Goal: Transaction & Acquisition: Purchase product/service

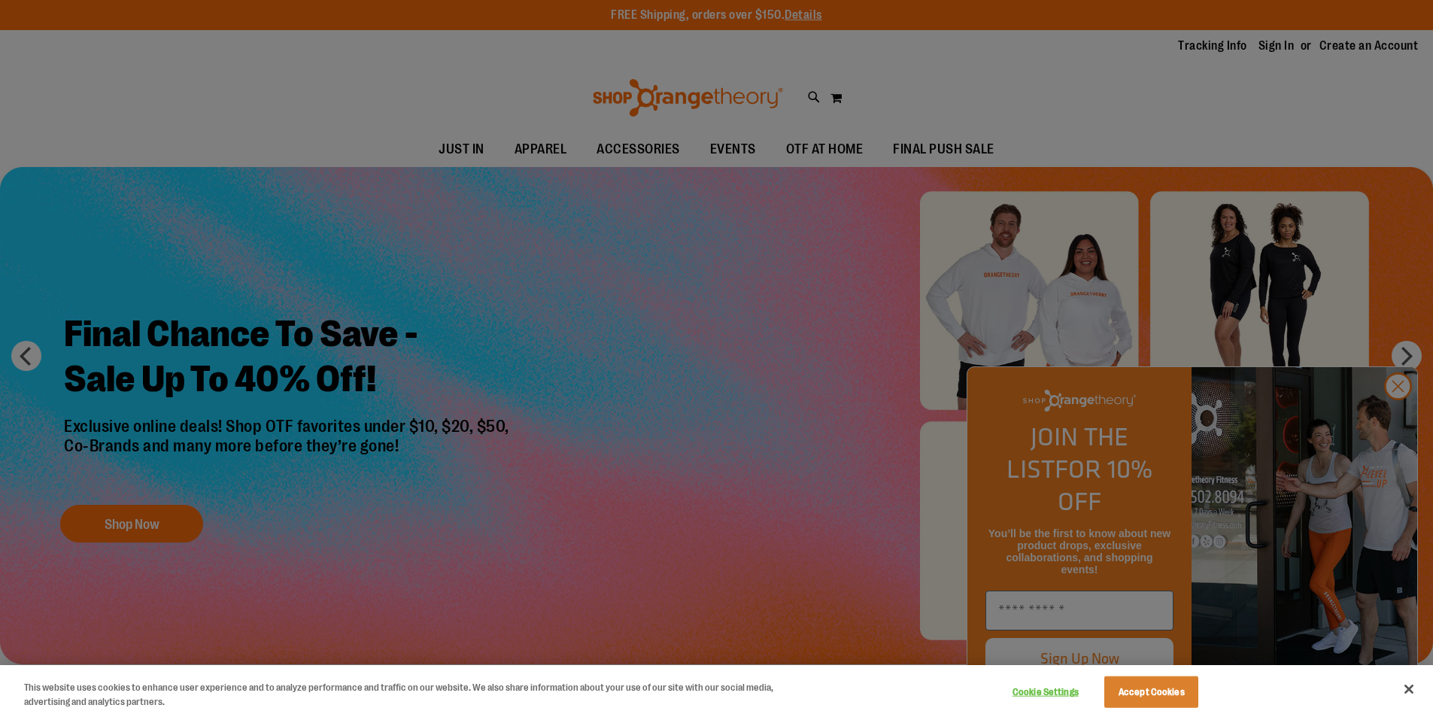
click at [1395, 413] on div at bounding box center [716, 358] width 1433 height 717
click at [1409, 686] on button "Close" at bounding box center [1408, 688] width 33 height 33
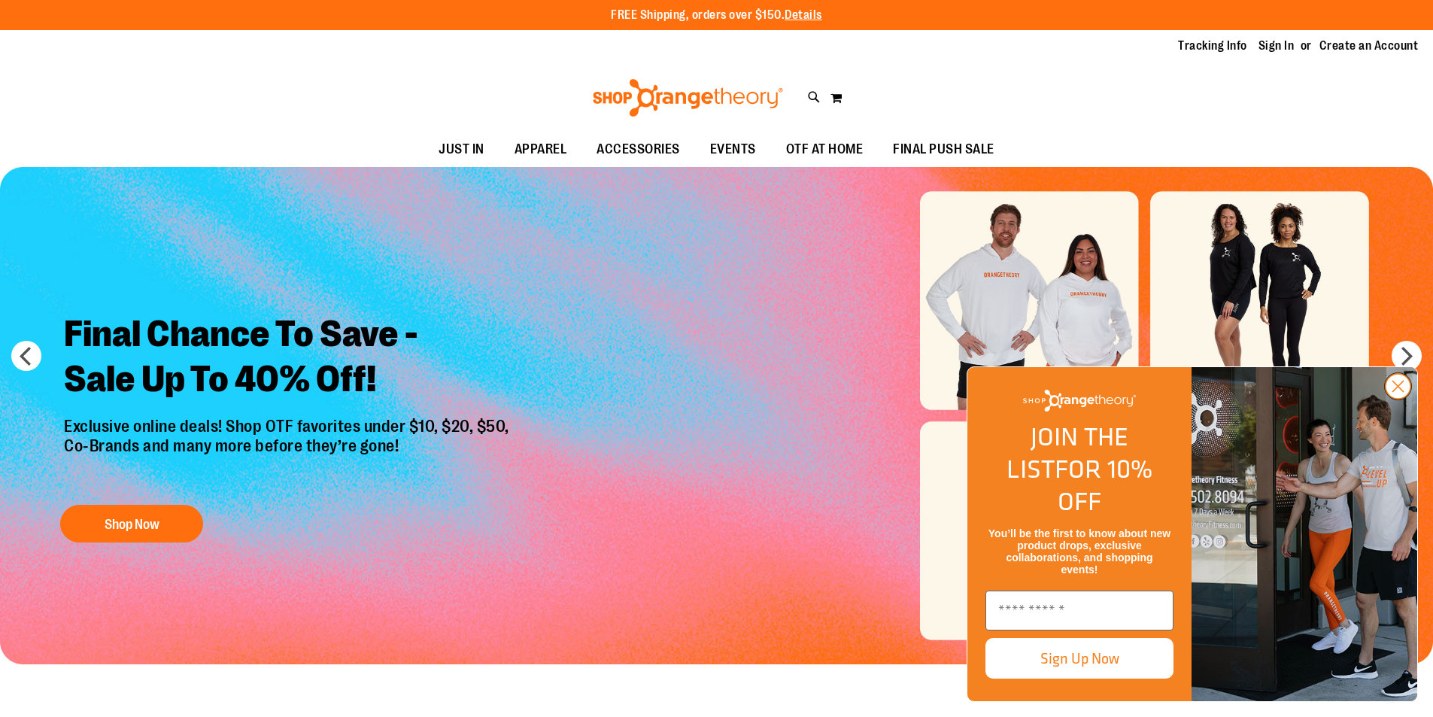
click at [1396, 392] on icon "Close dialog" at bounding box center [1398, 386] width 11 height 11
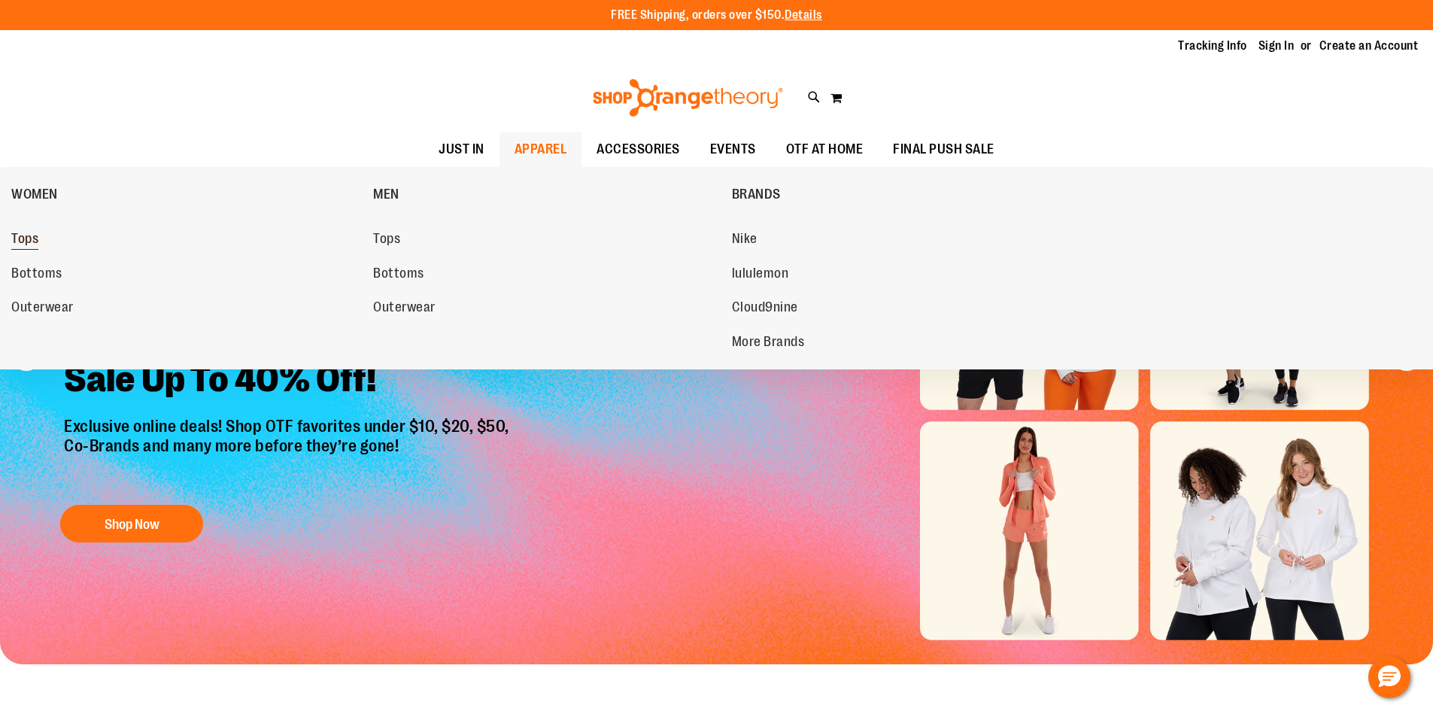
click at [23, 237] on span "Tops" at bounding box center [24, 240] width 27 height 19
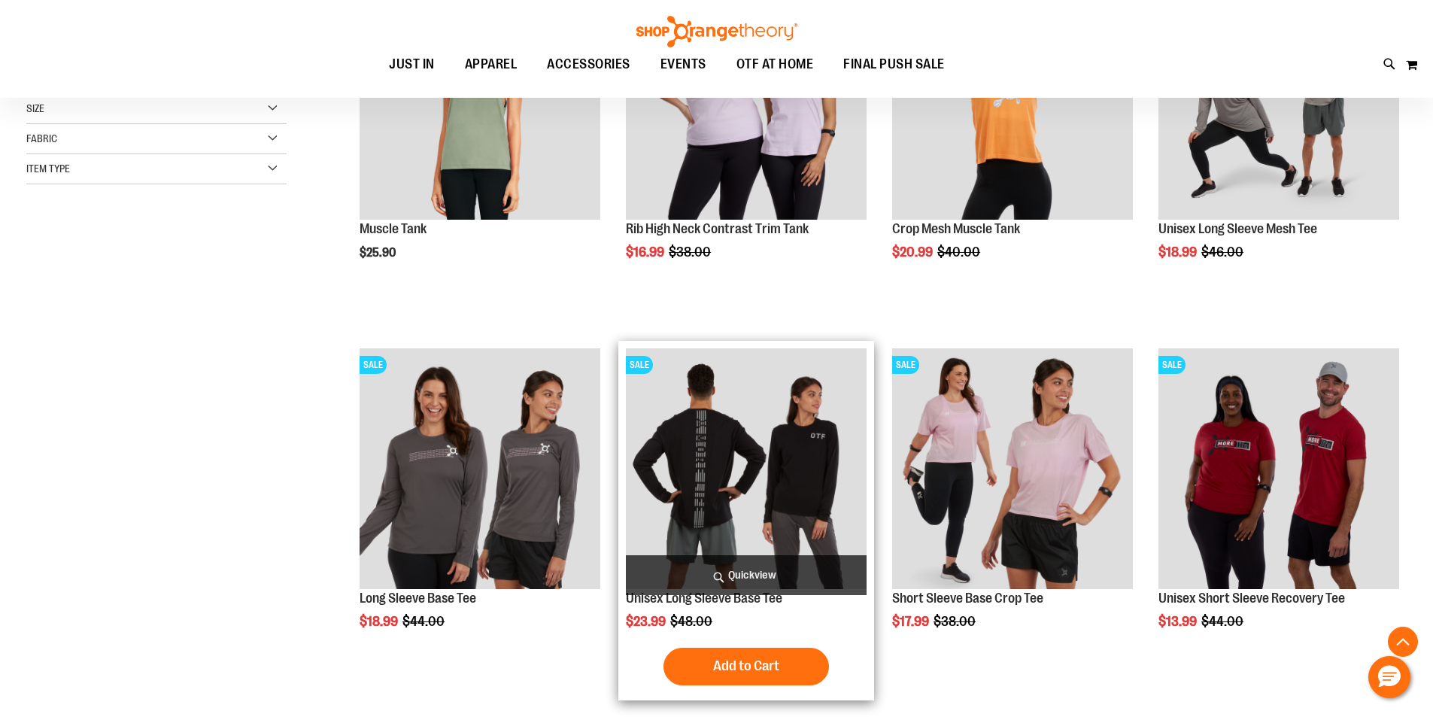
scroll to position [375, 0]
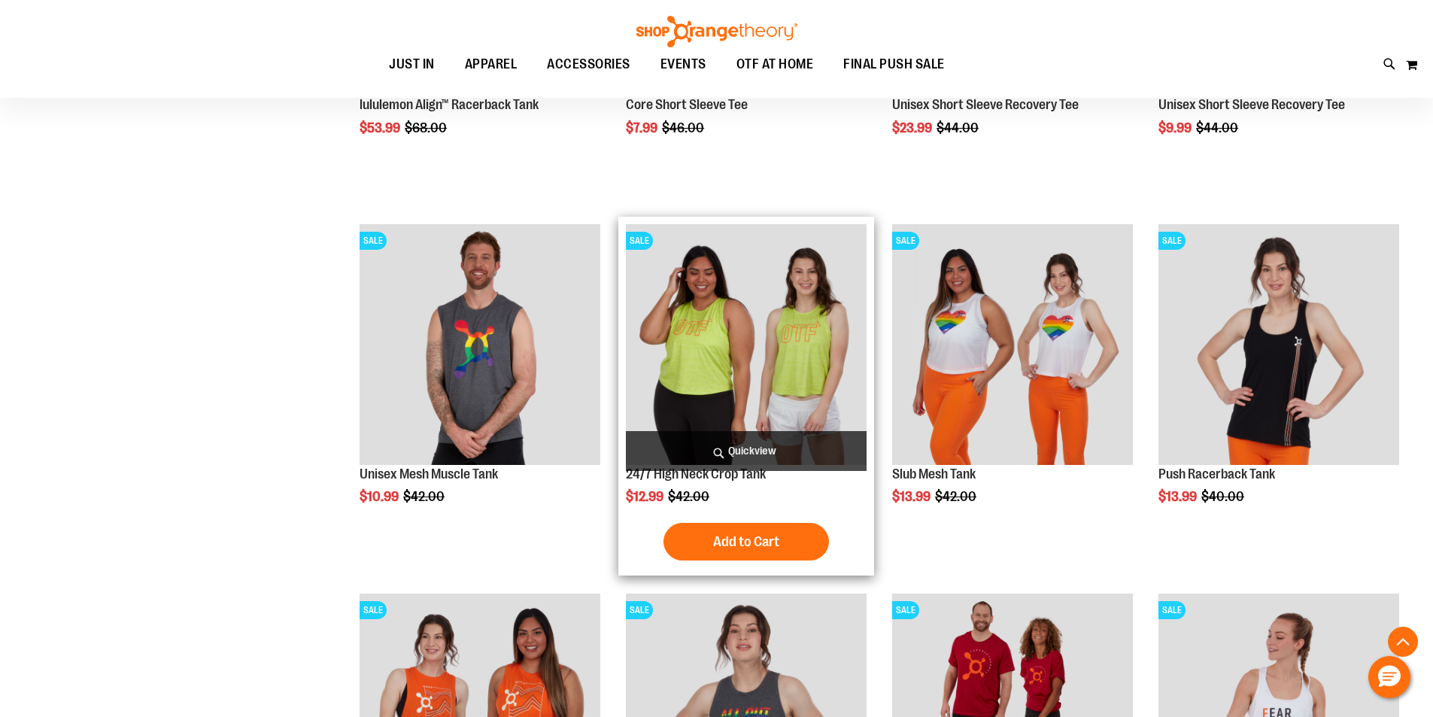
scroll to position [1578, 0]
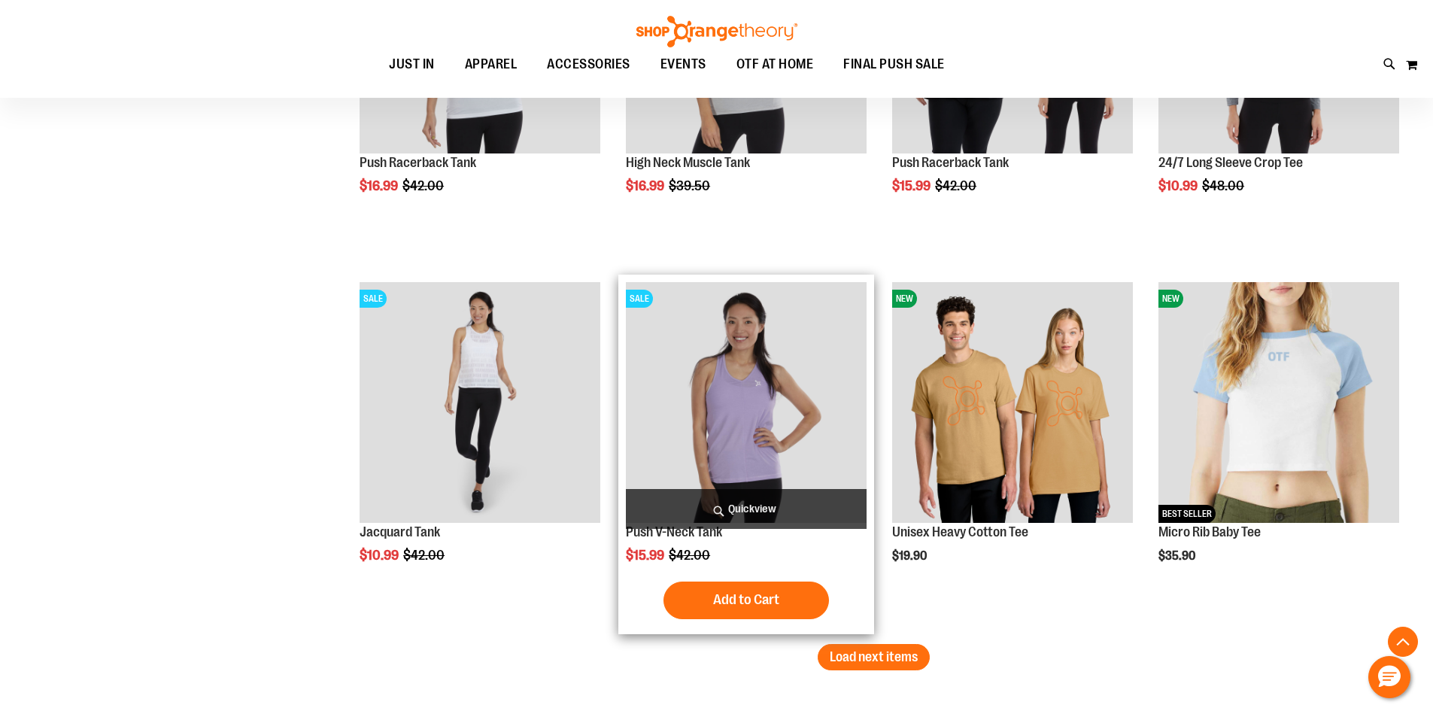
scroll to position [3158, 0]
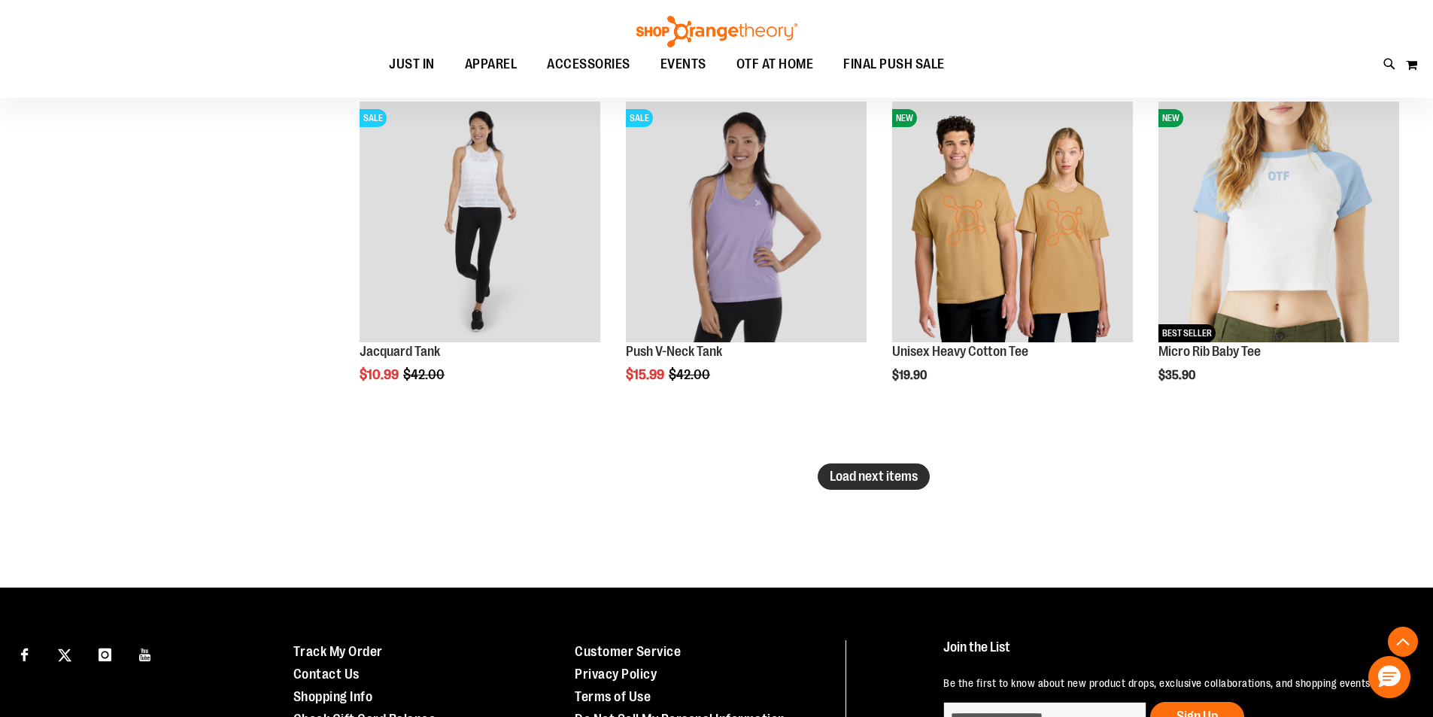
click at [872, 475] on span "Load next items" at bounding box center [873, 476] width 88 height 15
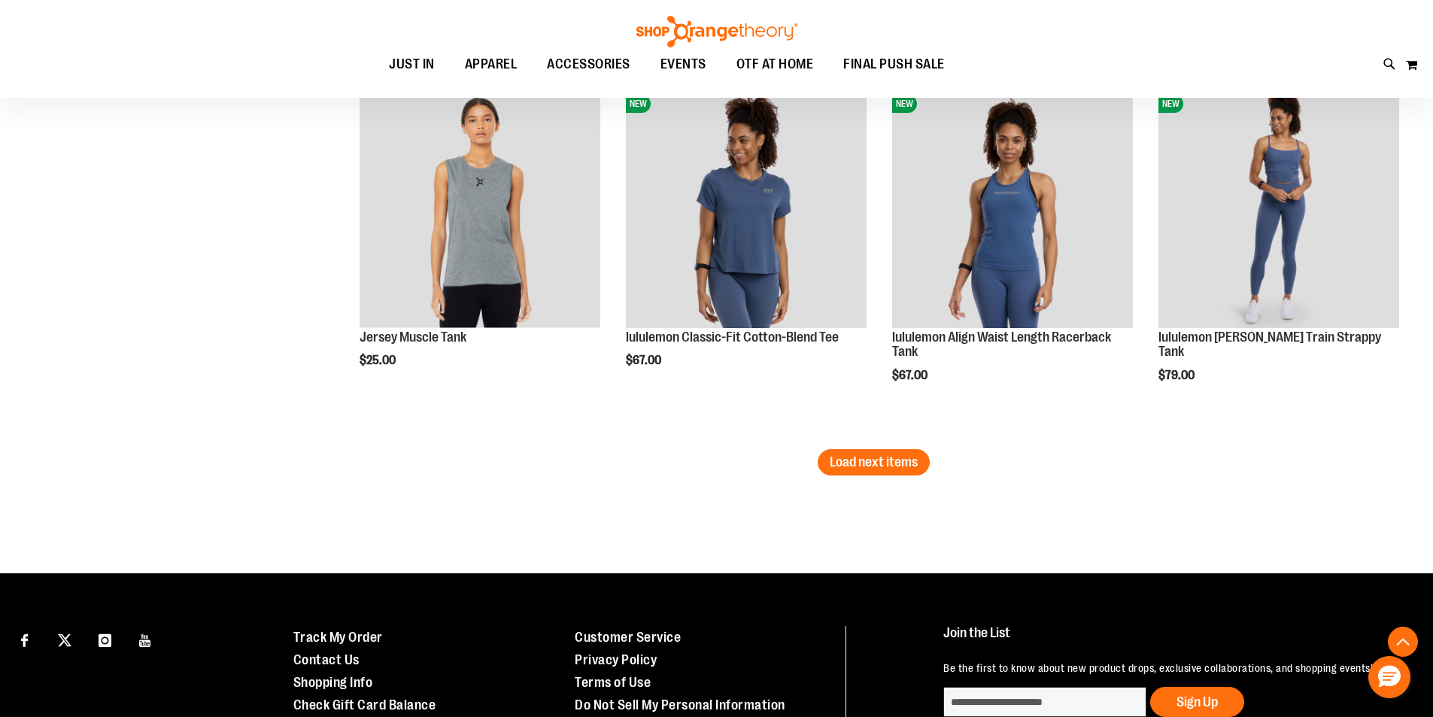
scroll to position [4286, 0]
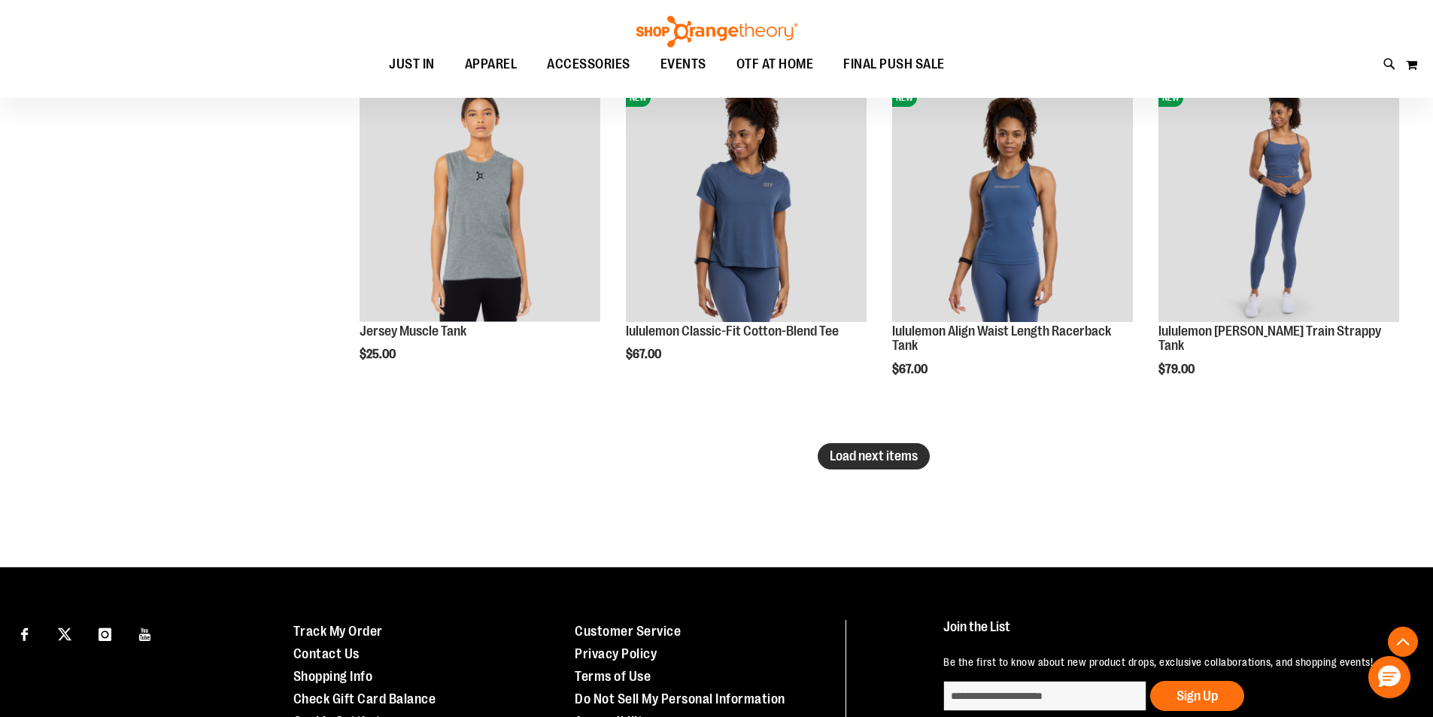
click at [851, 453] on span "Load next items" at bounding box center [873, 455] width 88 height 15
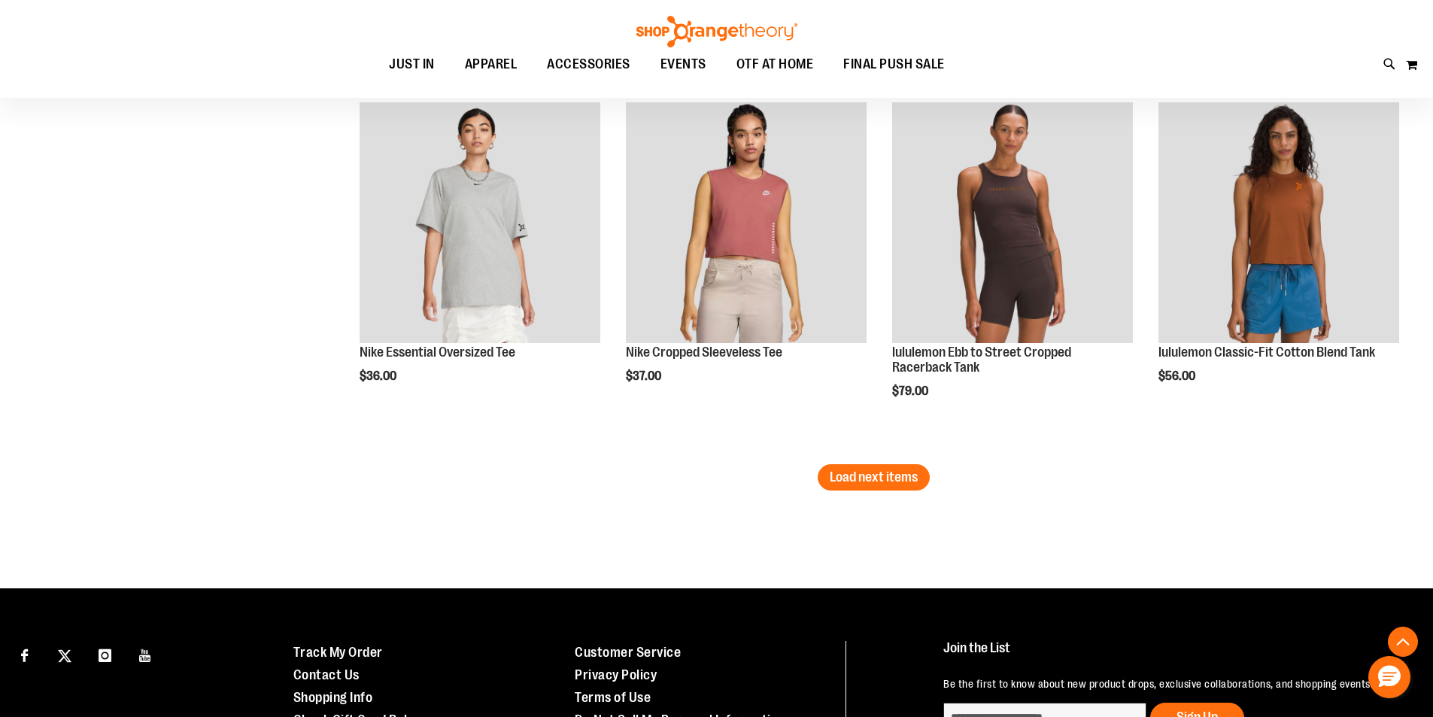
scroll to position [5414, 0]
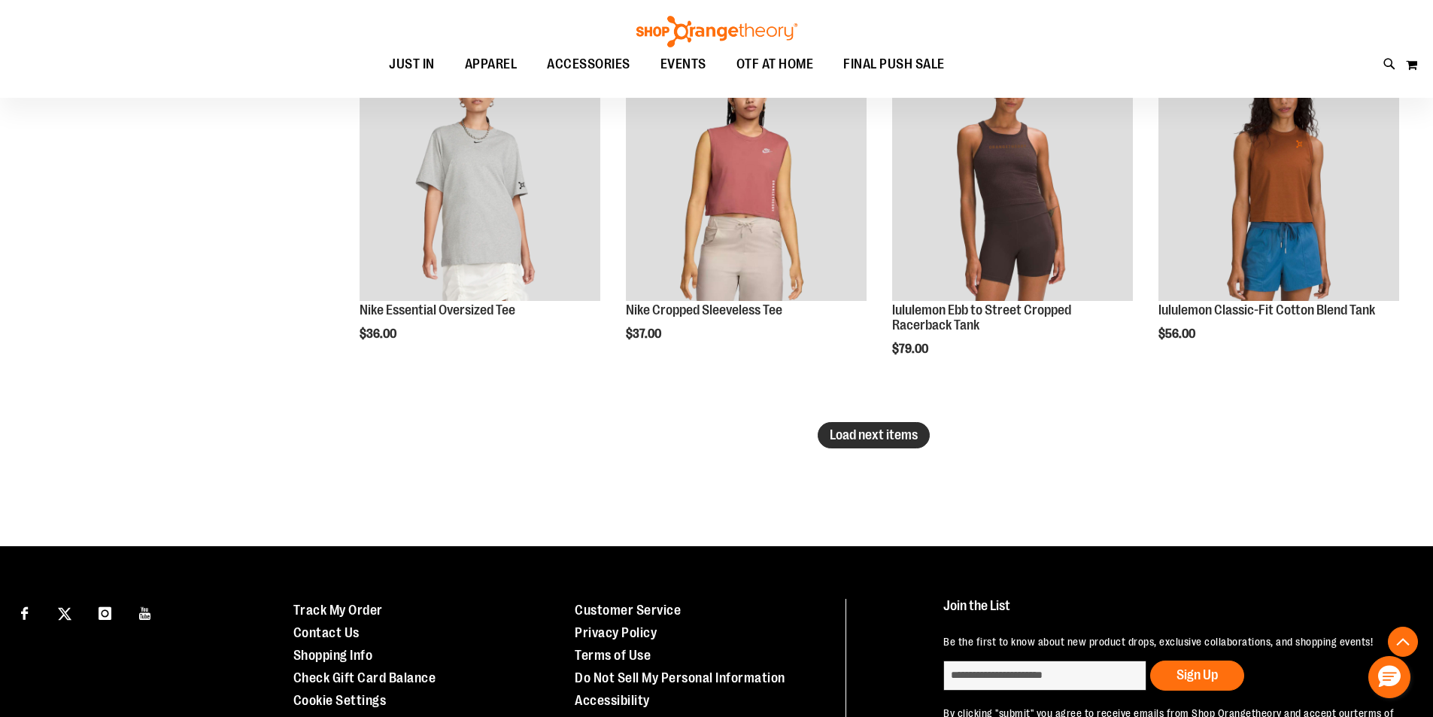
click at [853, 435] on span "Load next items" at bounding box center [873, 434] width 88 height 15
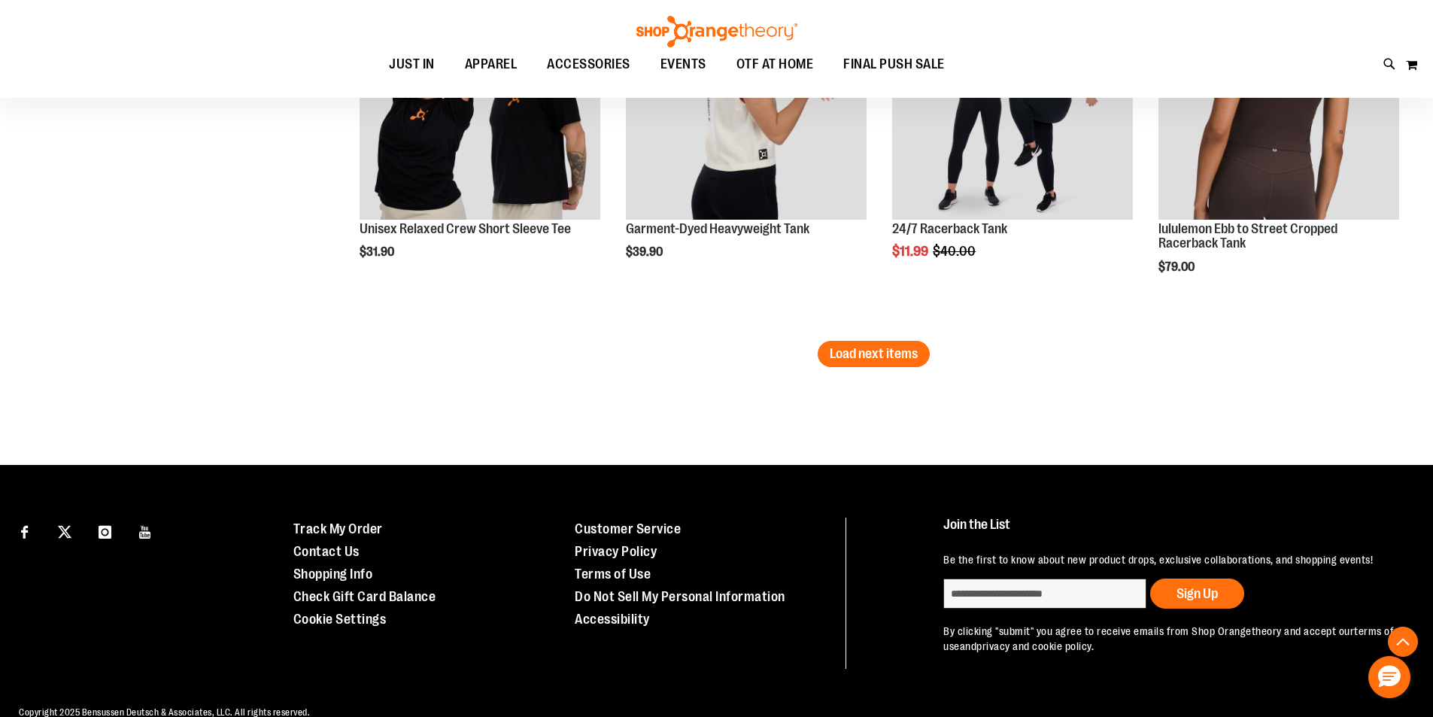
scroll to position [6617, 0]
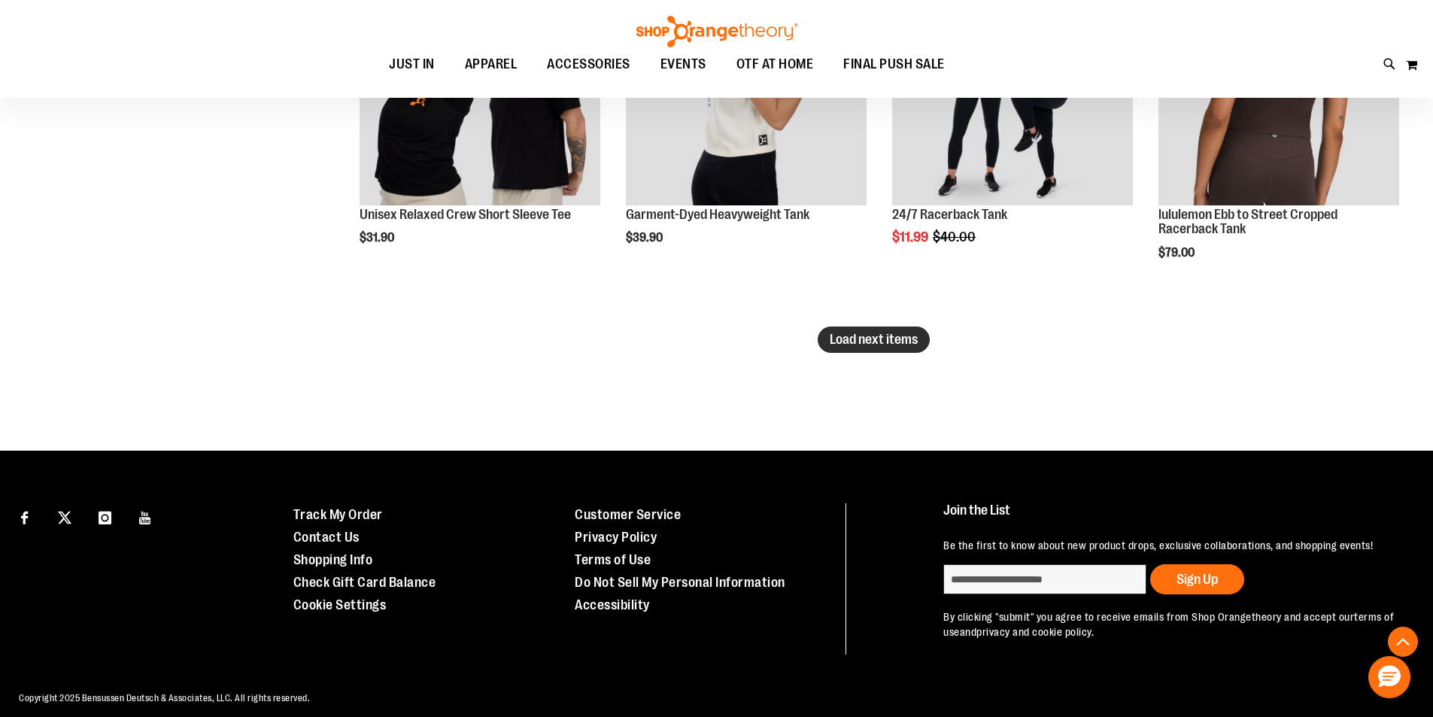
click at [885, 350] on button "Load next items" at bounding box center [873, 339] width 112 height 26
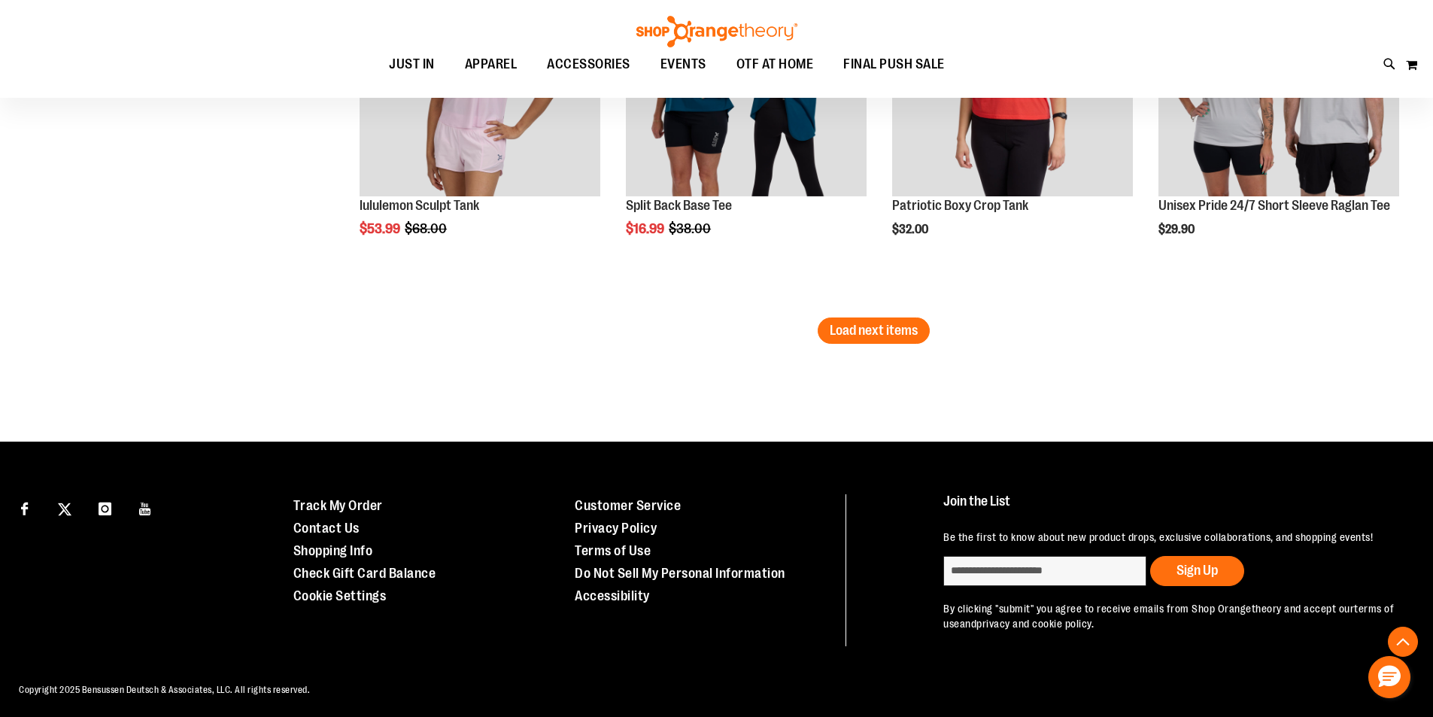
scroll to position [7739, 0]
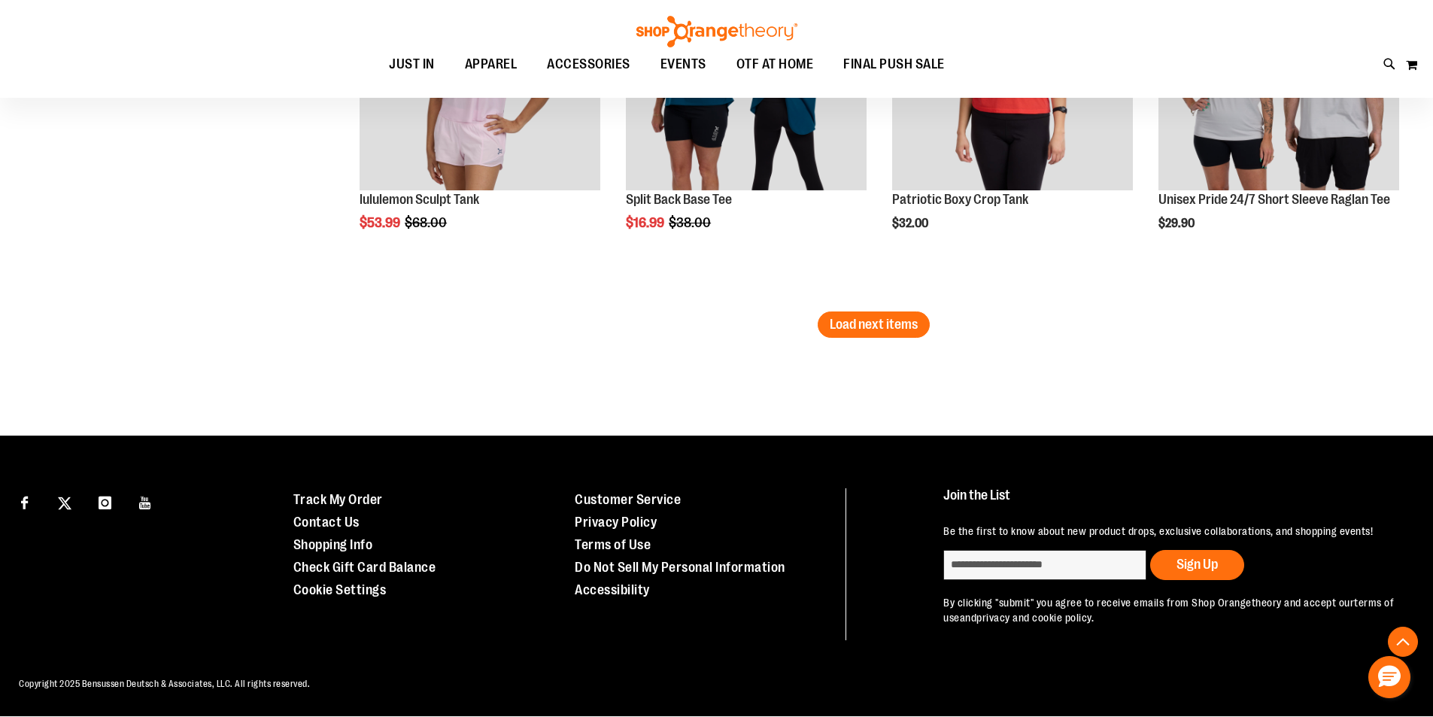
click at [920, 329] on button "Load next items" at bounding box center [873, 324] width 112 height 26
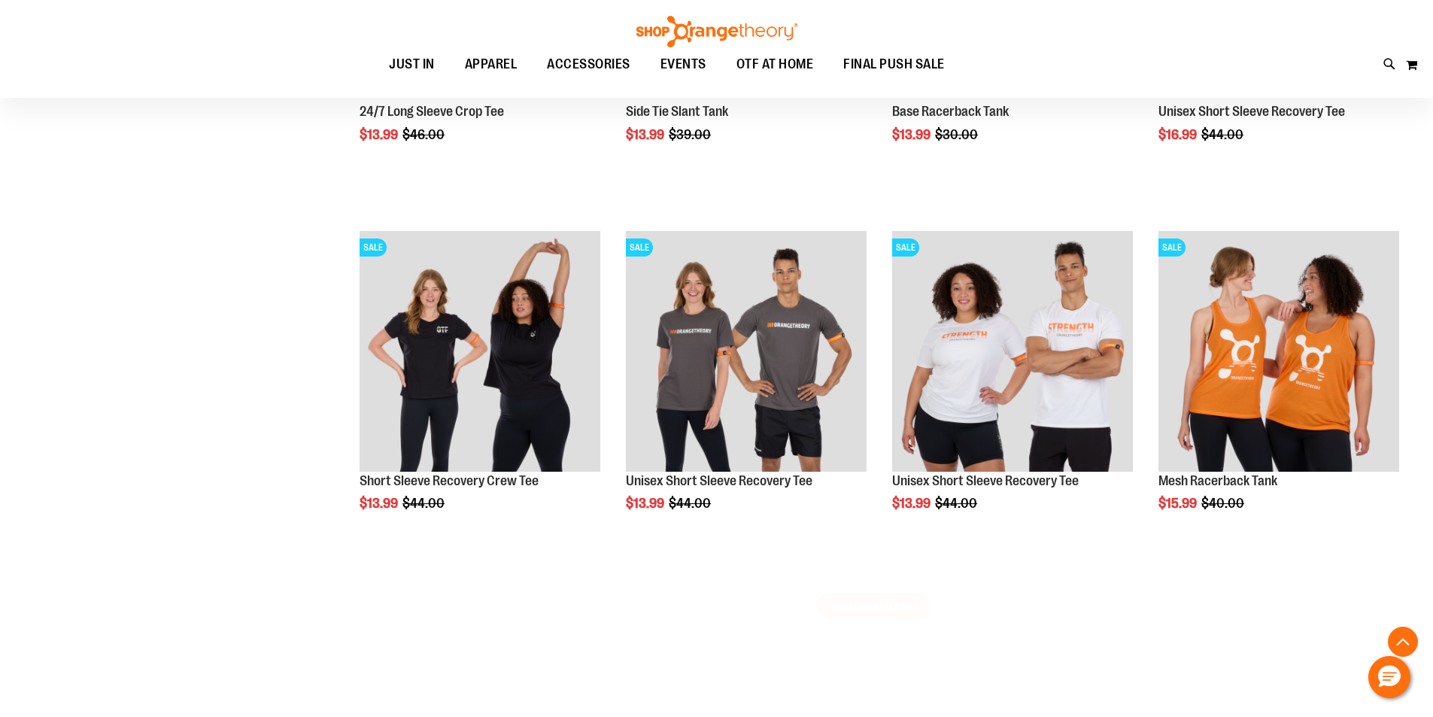
scroll to position [8566, 0]
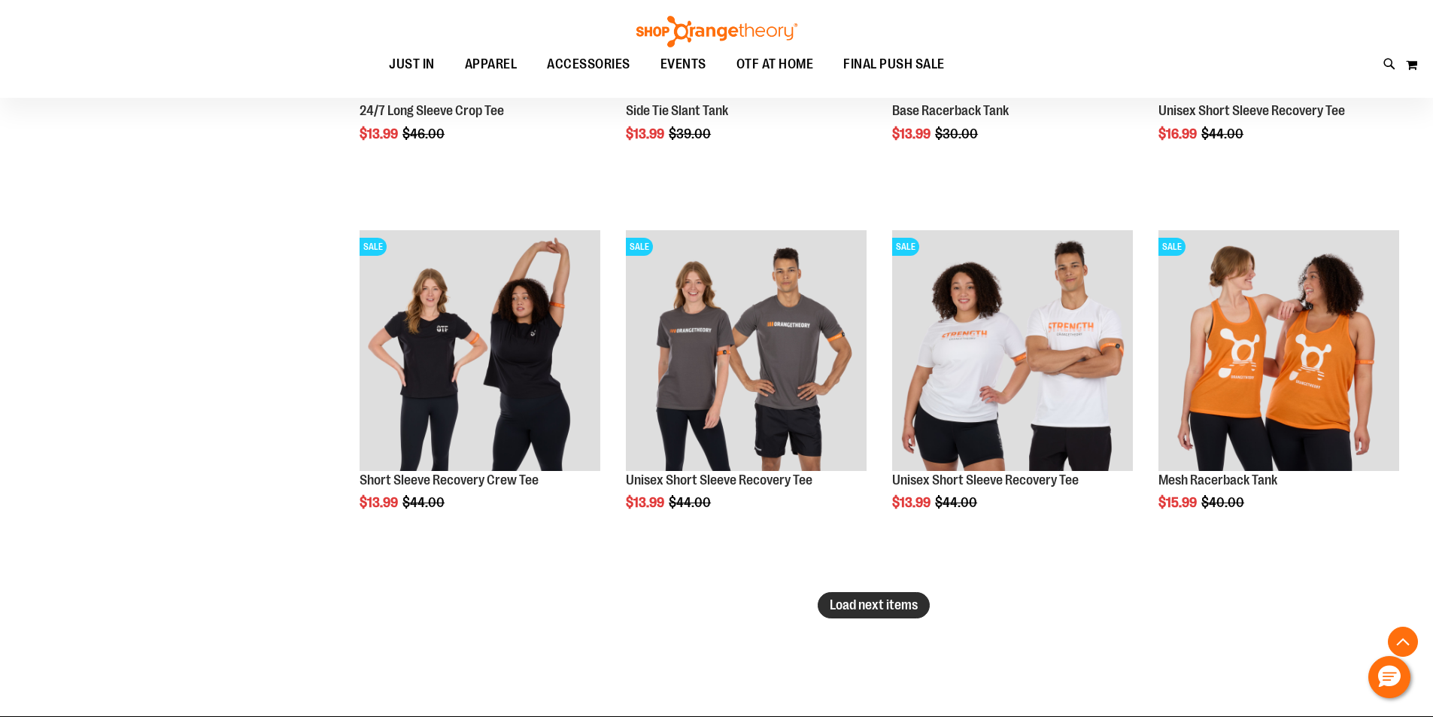
click at [872, 605] on span "Load next items" at bounding box center [873, 604] width 88 height 15
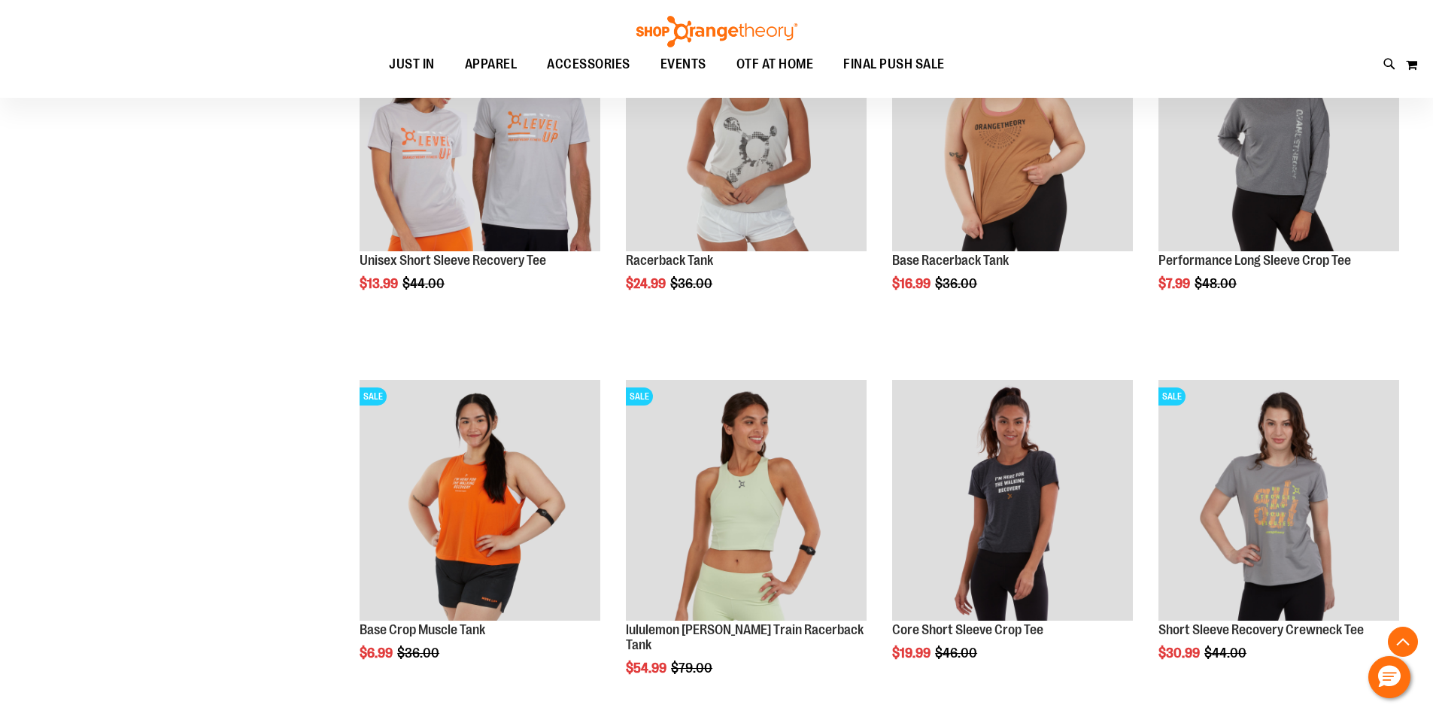
scroll to position [9694, 0]
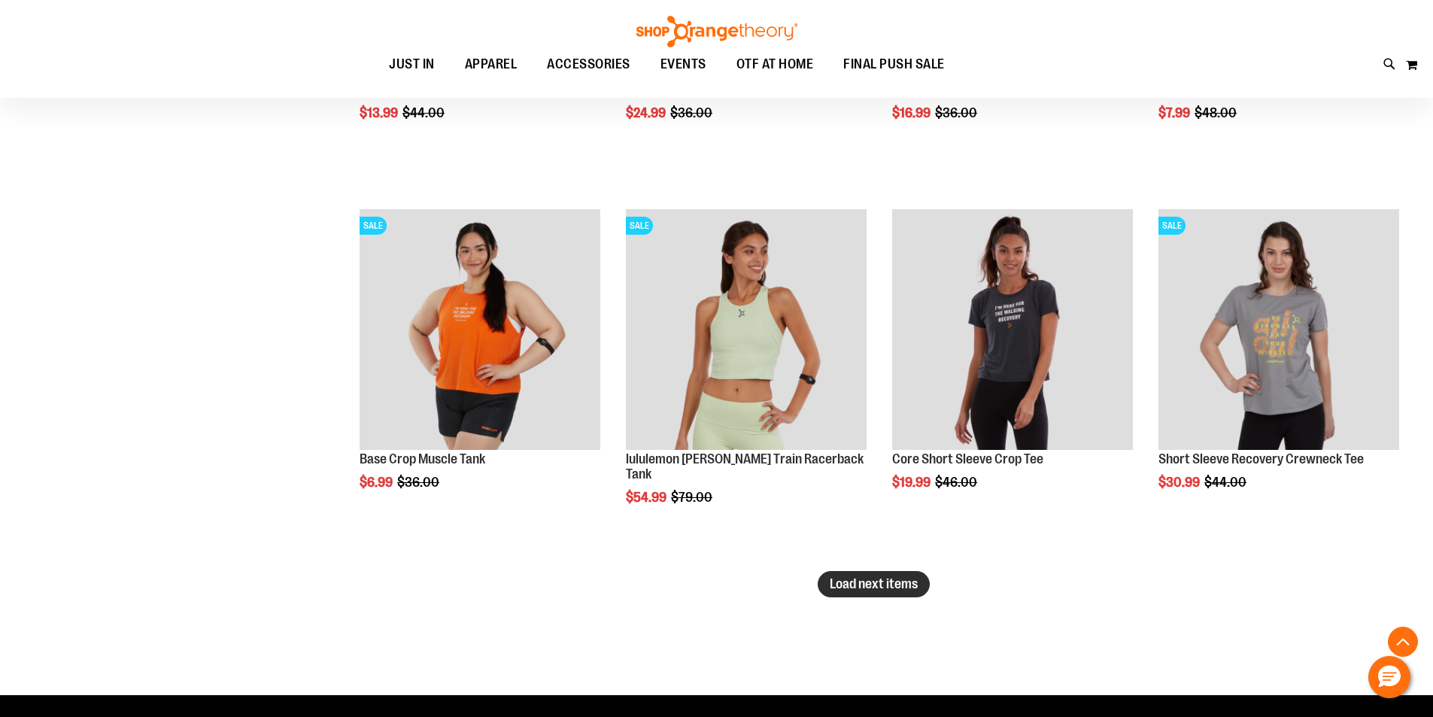
click at [840, 582] on span "Load next items" at bounding box center [873, 583] width 88 height 15
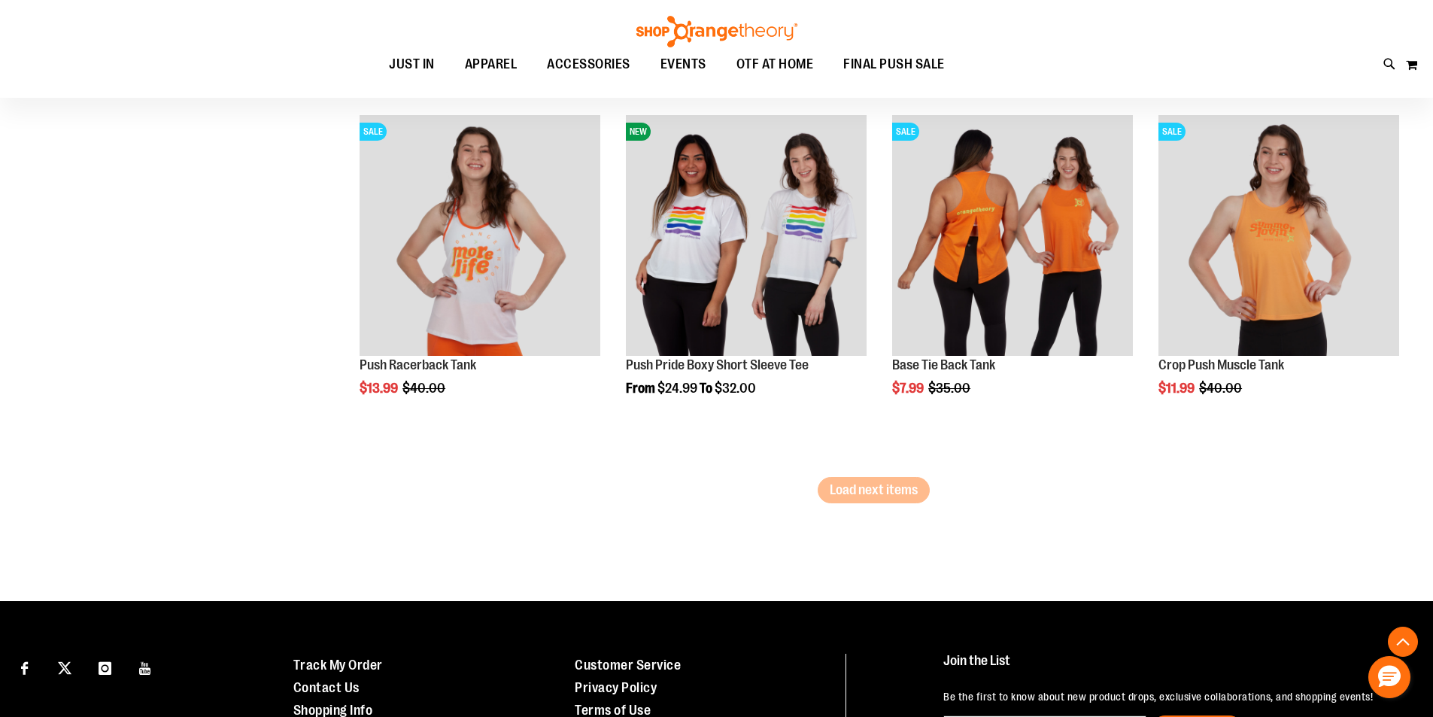
scroll to position [10898, 0]
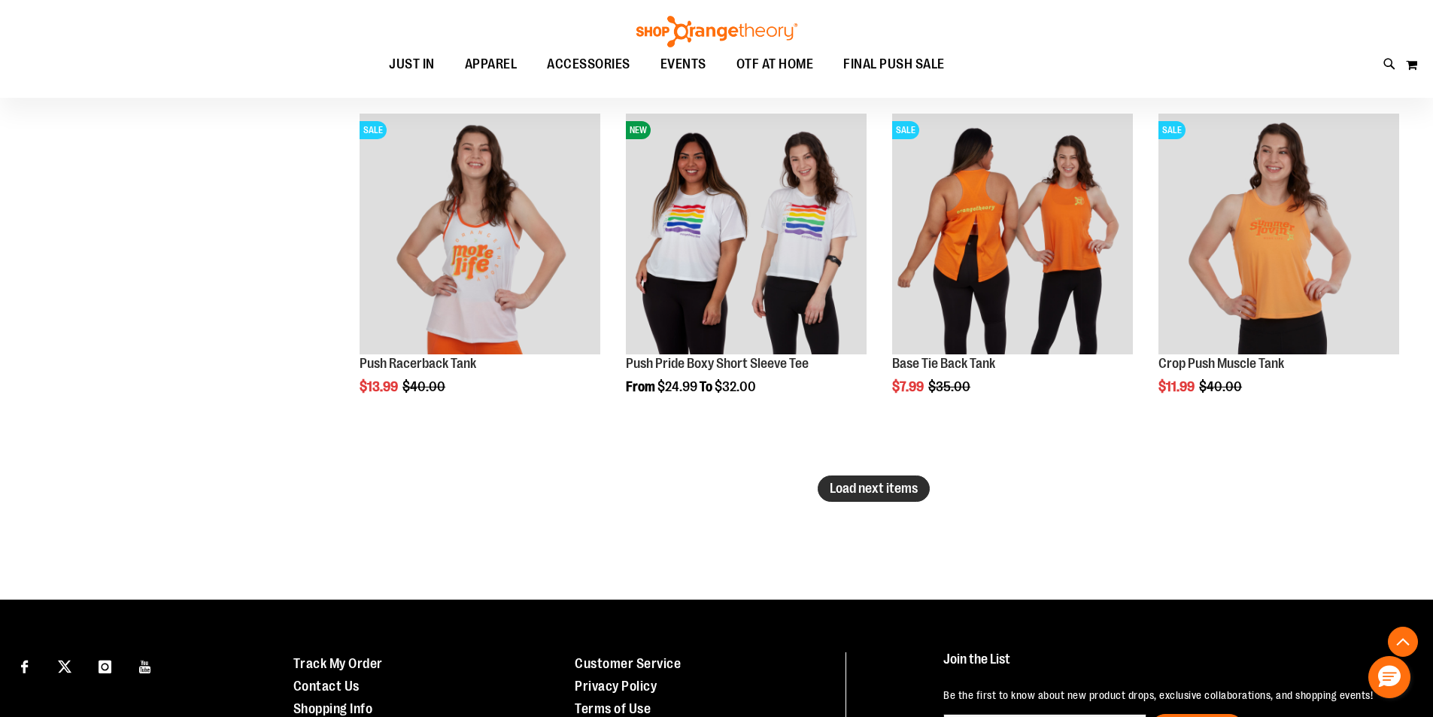
click at [917, 477] on button "Load next items" at bounding box center [873, 488] width 112 height 26
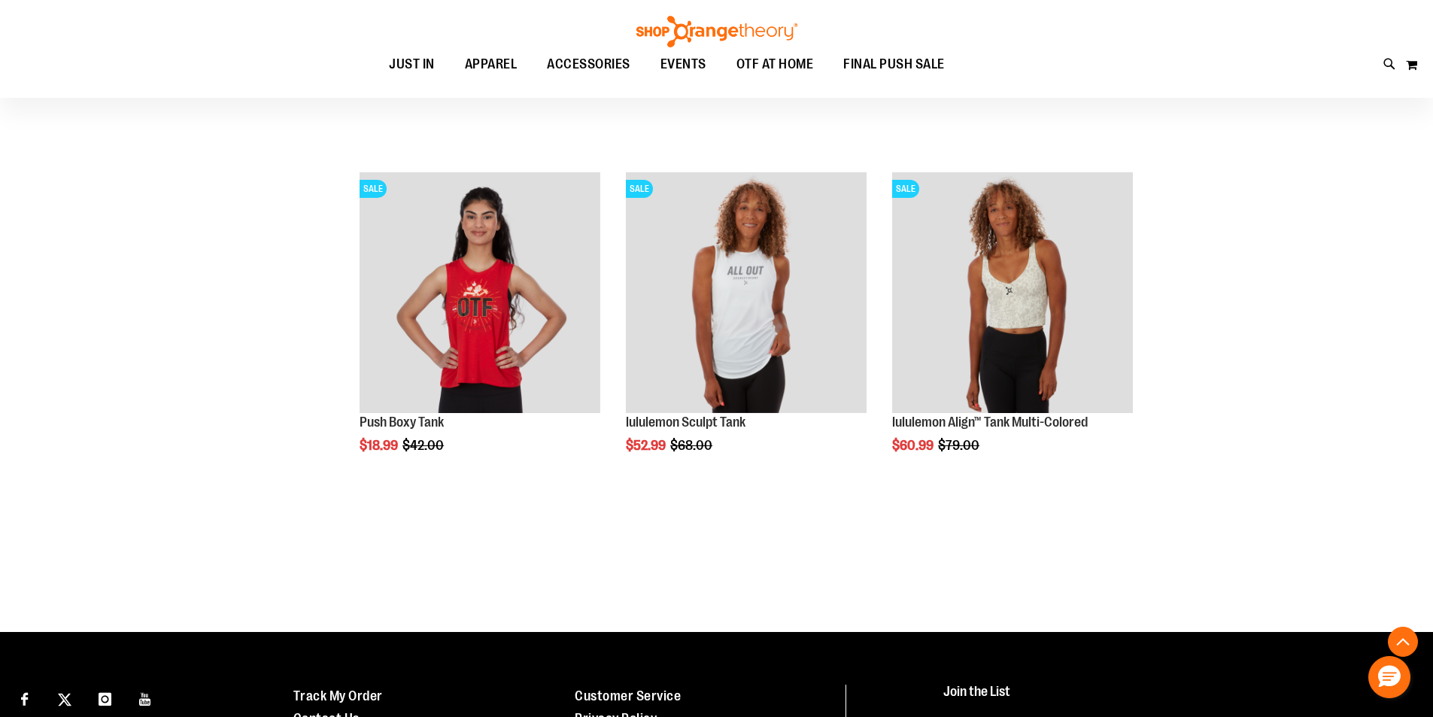
scroll to position [11950, 0]
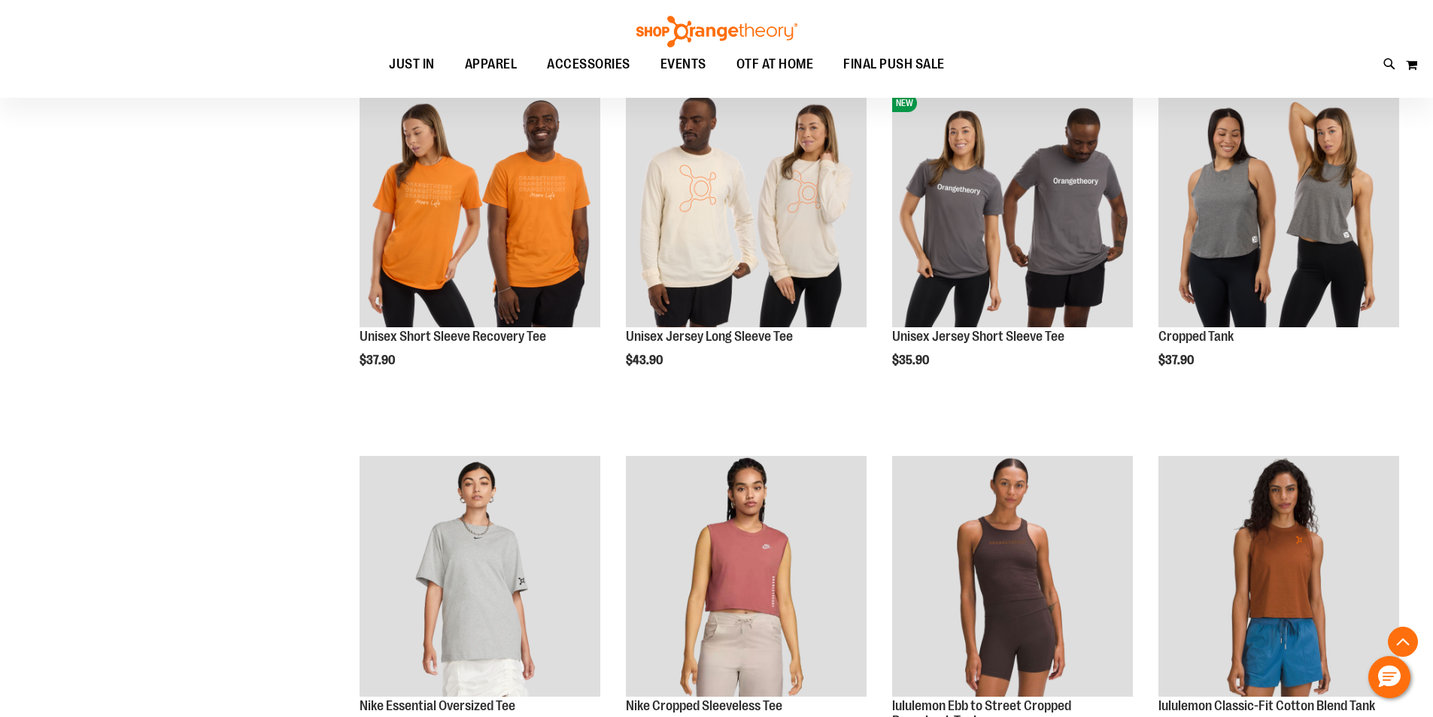
scroll to position [3678, 0]
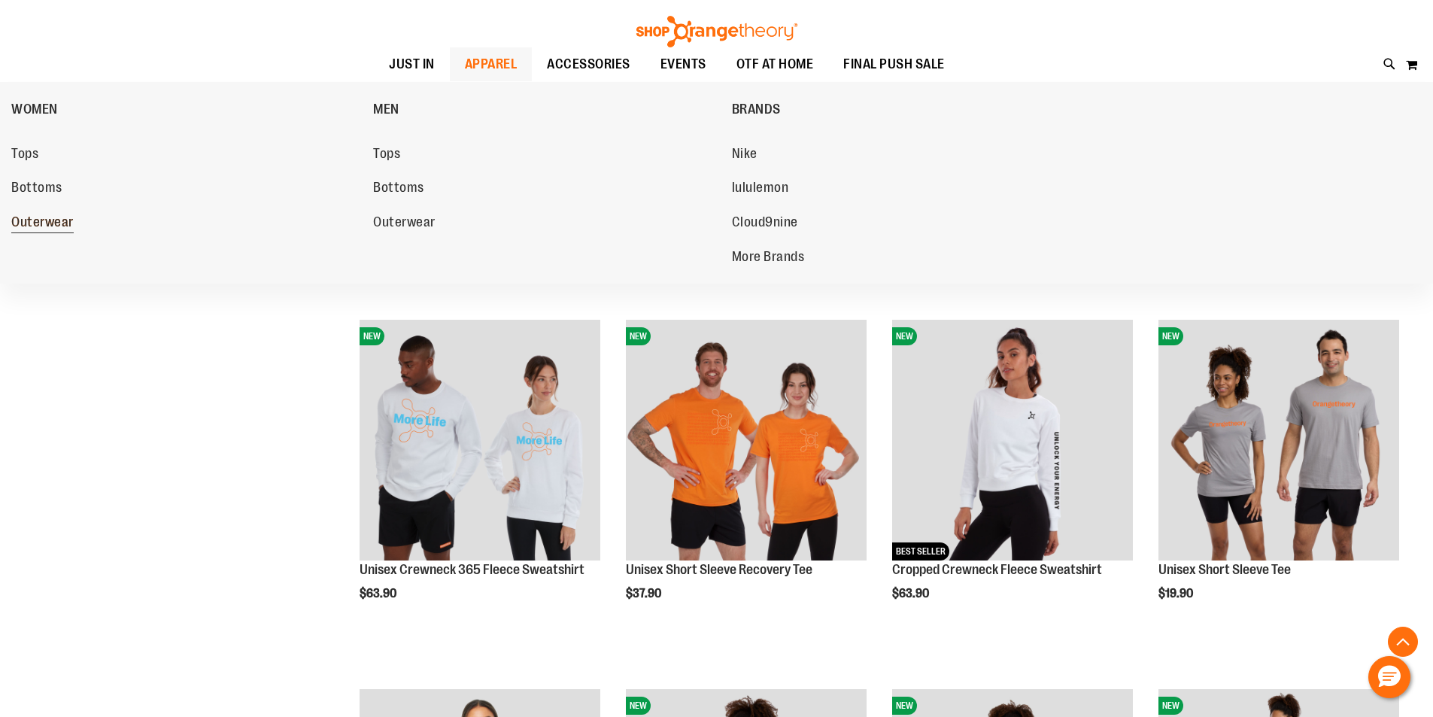
click at [49, 220] on span "Outerwear" at bounding box center [42, 223] width 62 height 19
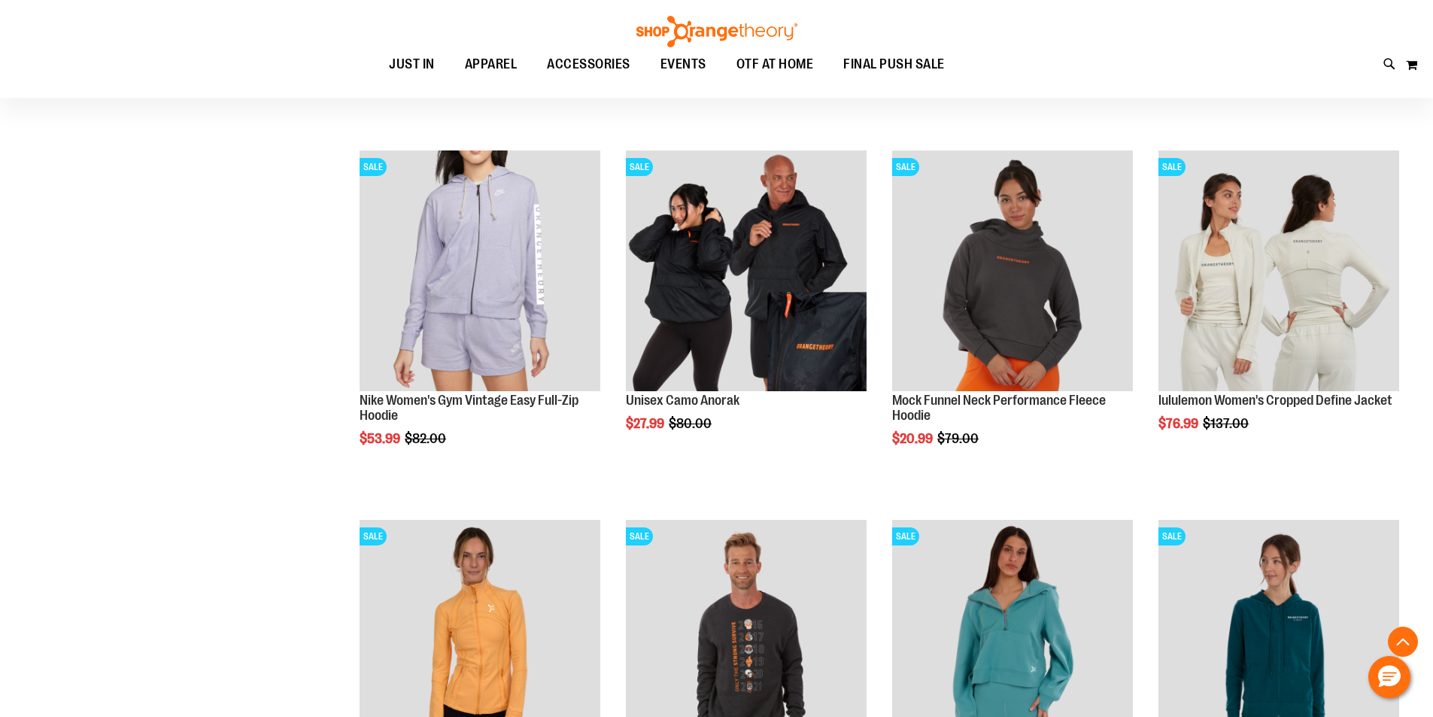
scroll to position [526, 0]
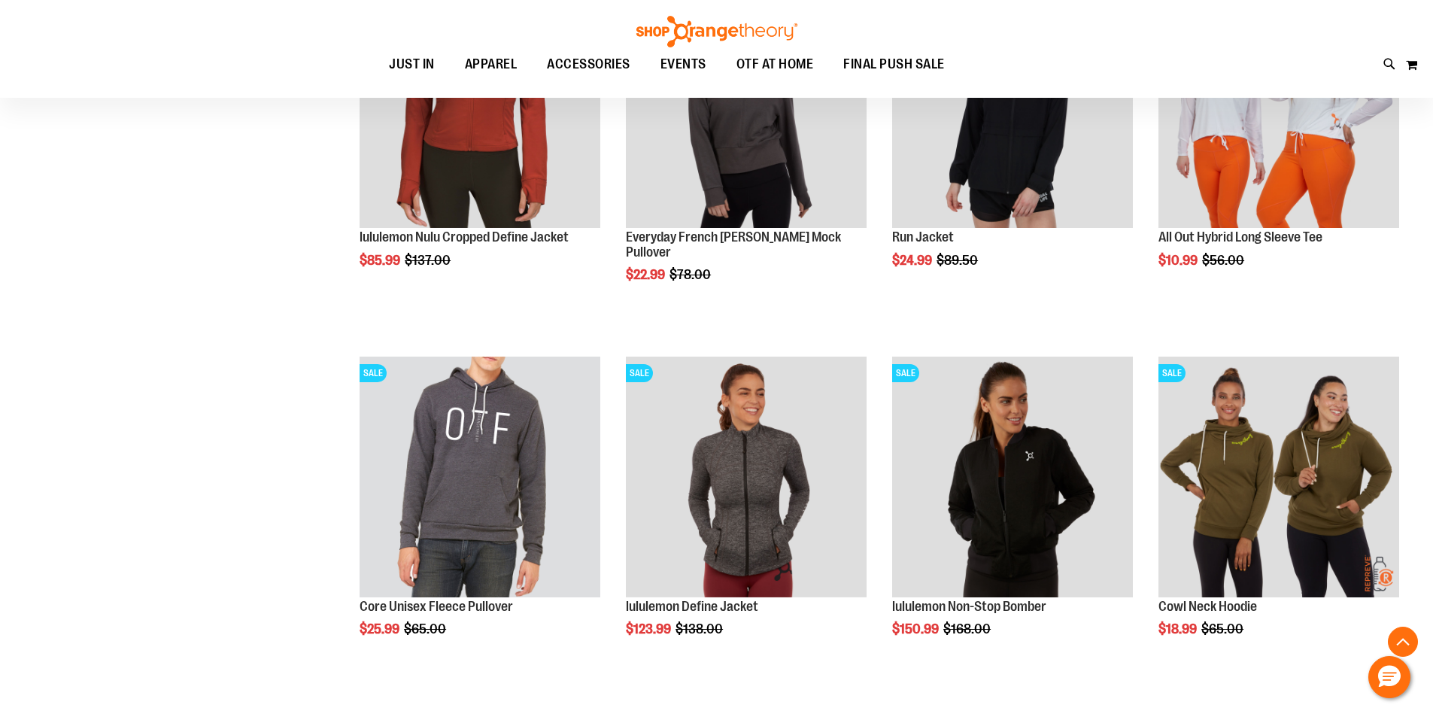
scroll to position [1428, 0]
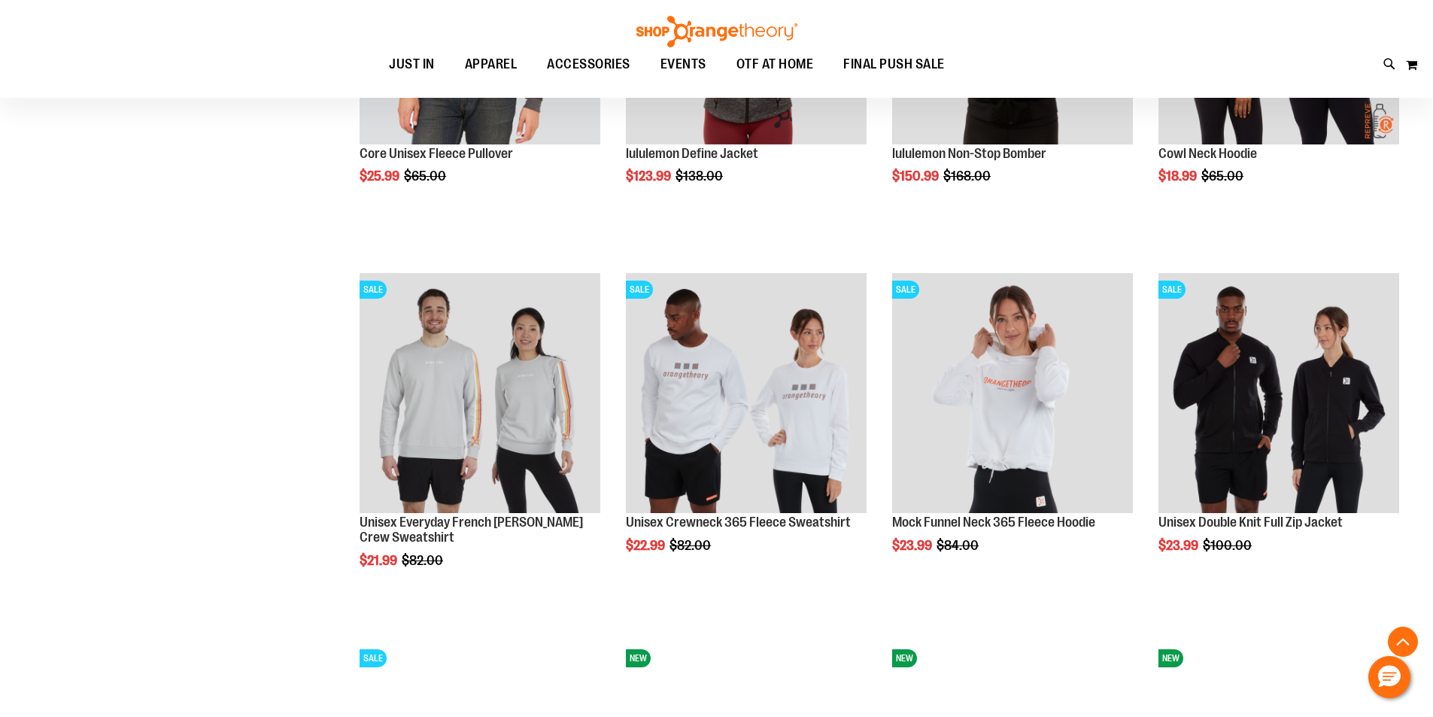
scroll to position [1955, 0]
